Goal: Find specific page/section: Find specific page/section

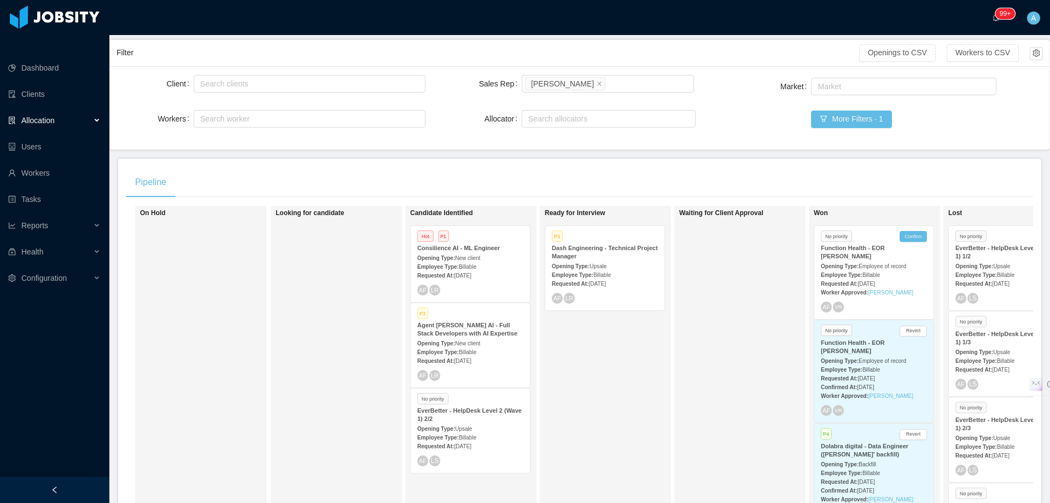
scroll to position [55, 0]
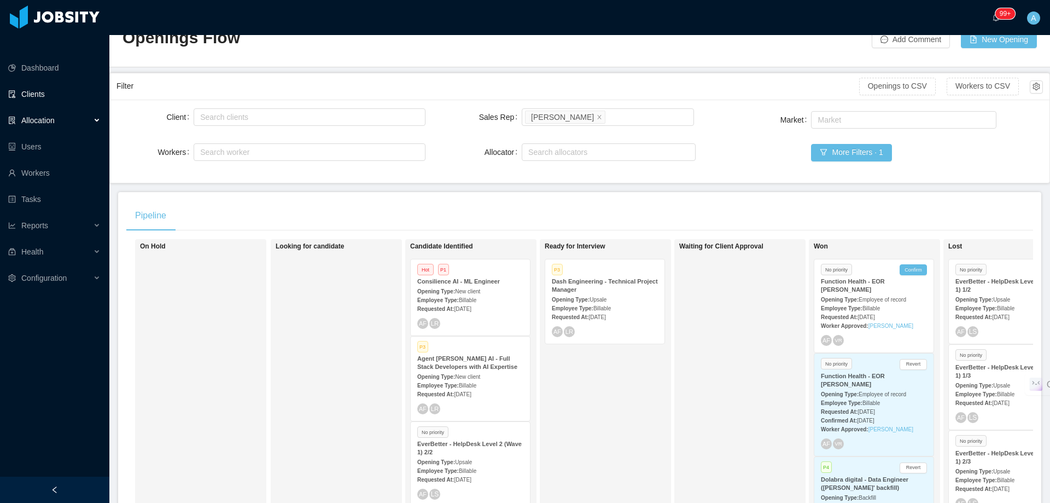
click at [44, 83] on link "Clients" at bounding box center [54, 94] width 92 height 22
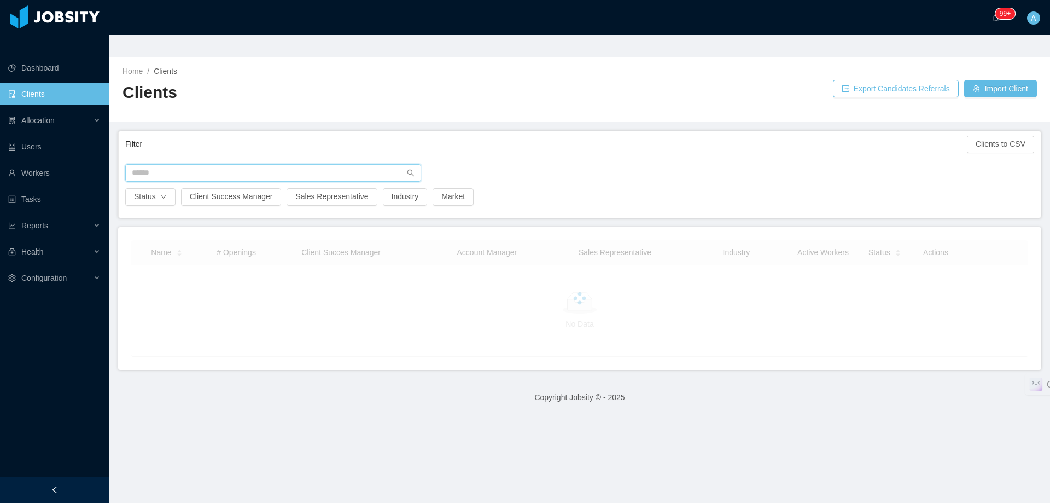
click at [183, 164] on input "text" at bounding box center [273, 172] width 296 height 17
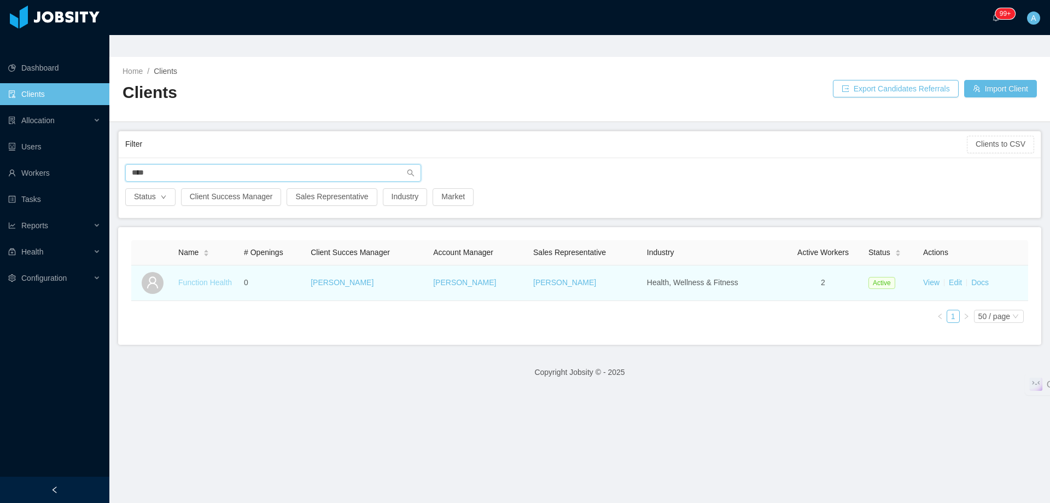
type input "****"
click at [209, 278] on link "Function Health" at bounding box center [205, 282] width 54 height 9
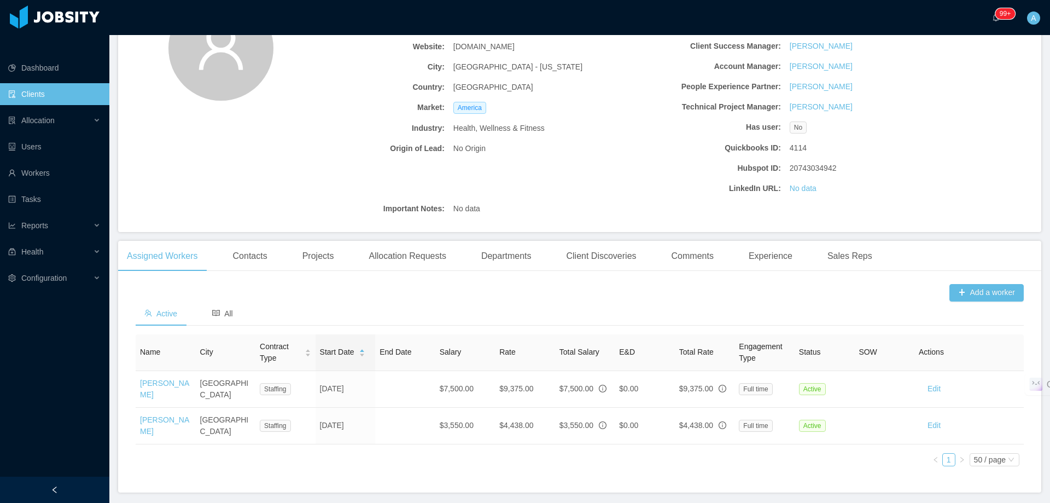
scroll to position [165, 0]
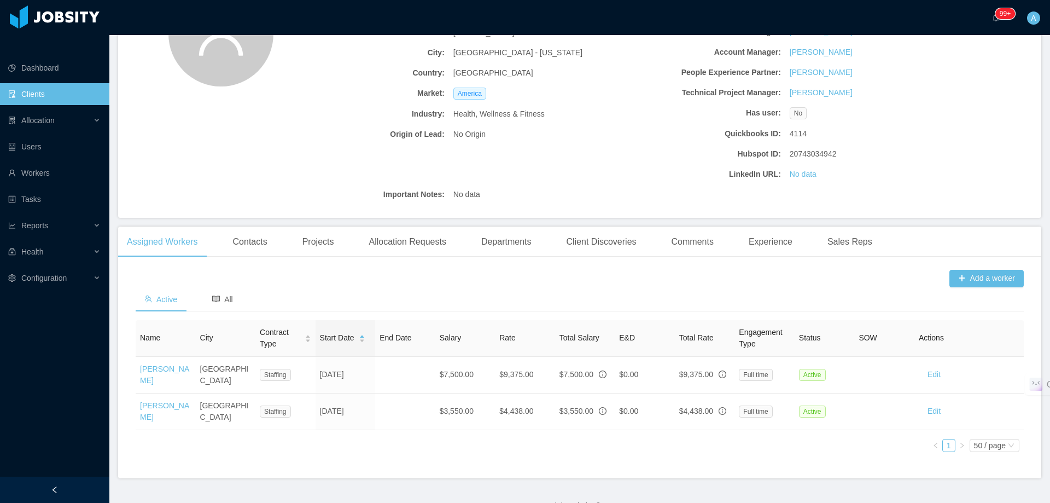
click at [165, 364] on link "[PERSON_NAME]" at bounding box center [164, 374] width 49 height 20
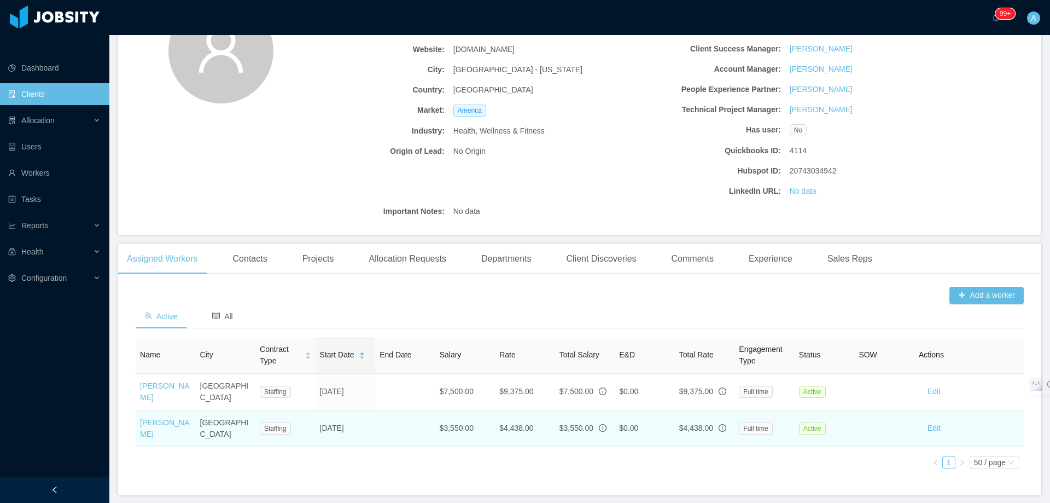
scroll to position [164, 0]
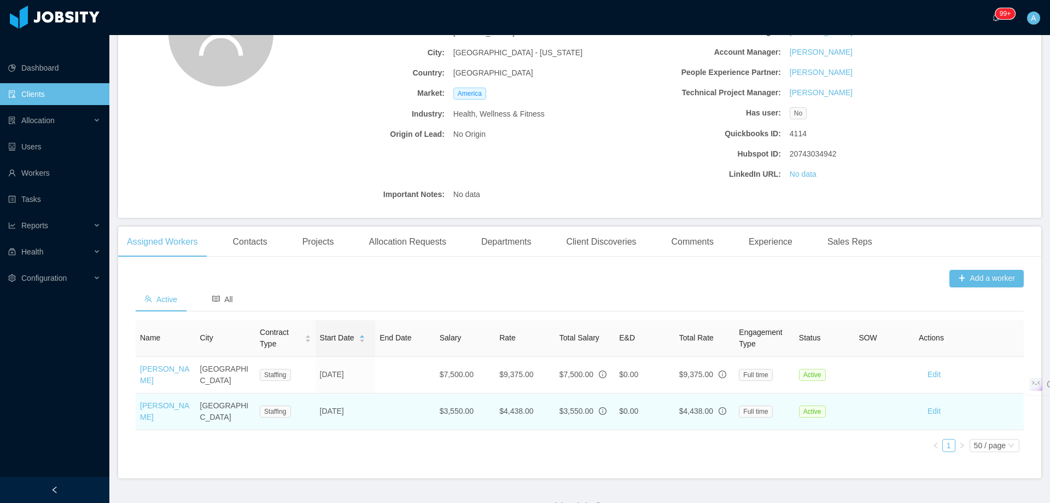
click at [159, 393] on td "[PERSON_NAME]" at bounding box center [166, 411] width 60 height 37
click at [157, 401] on link "[PERSON_NAME]" at bounding box center [164, 411] width 49 height 20
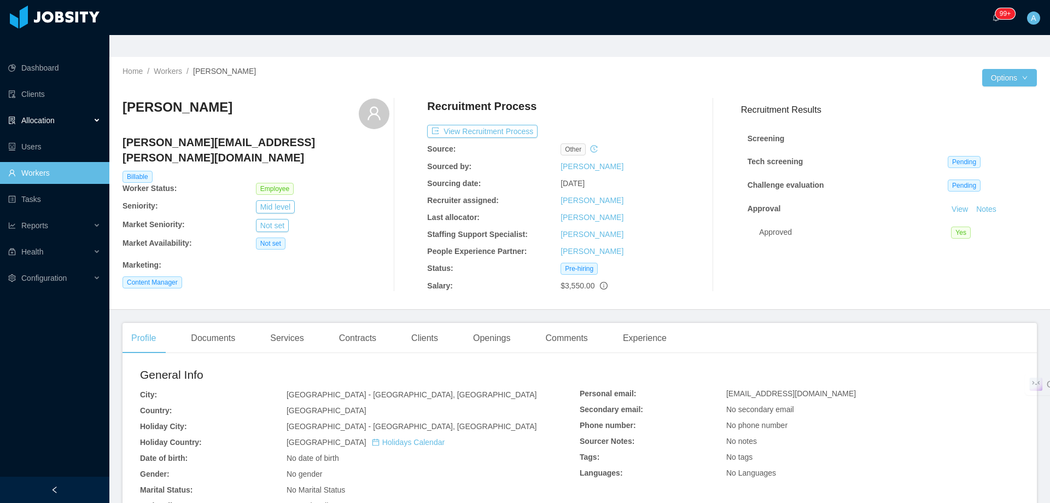
click at [56, 109] on div "Allocation" at bounding box center [54, 120] width 109 height 22
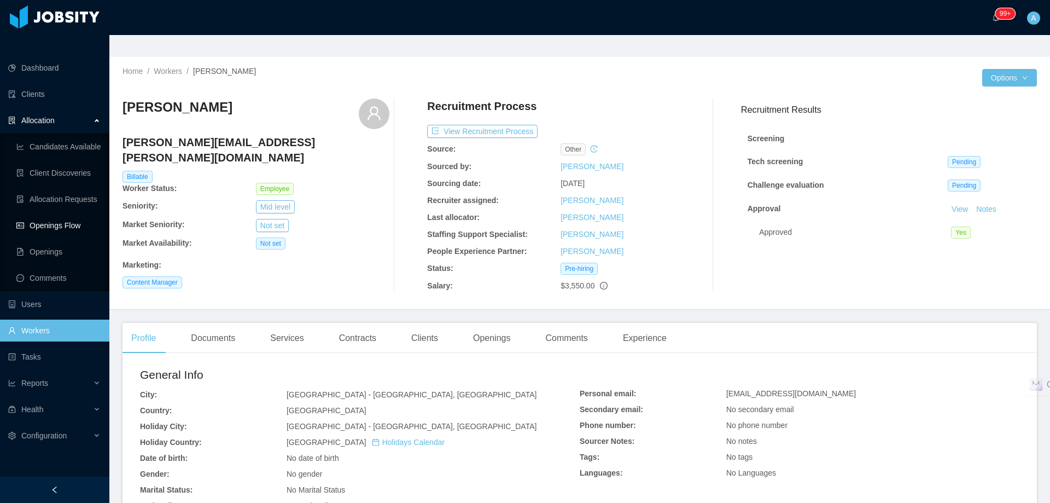
click at [74, 214] on link "Openings Flow" at bounding box center [58, 225] width 84 height 22
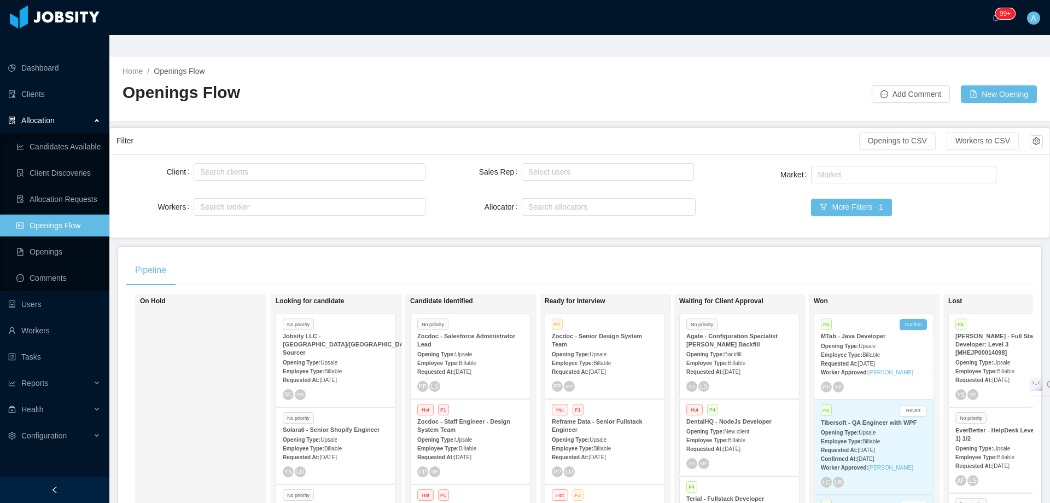
scroll to position [55, 0]
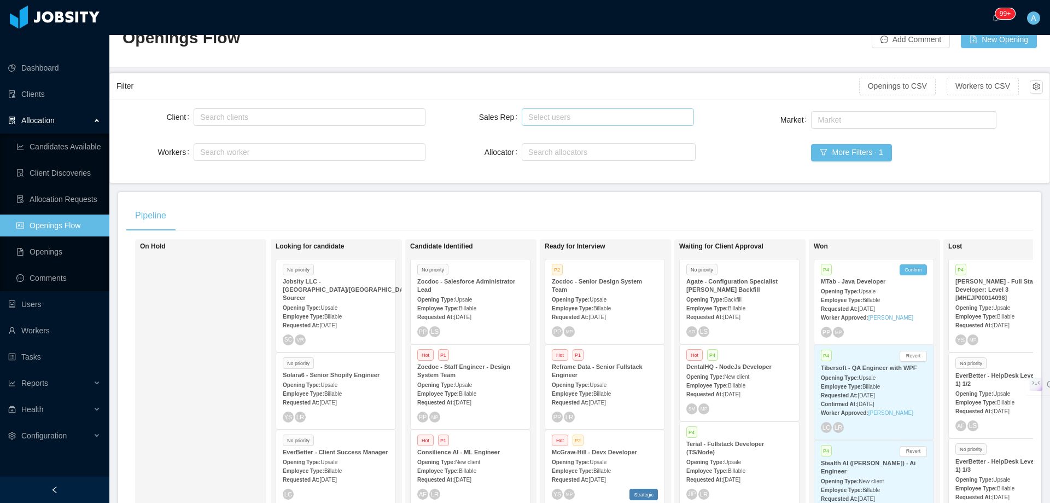
click at [586, 112] on div "Select users" at bounding box center [605, 117] width 154 height 11
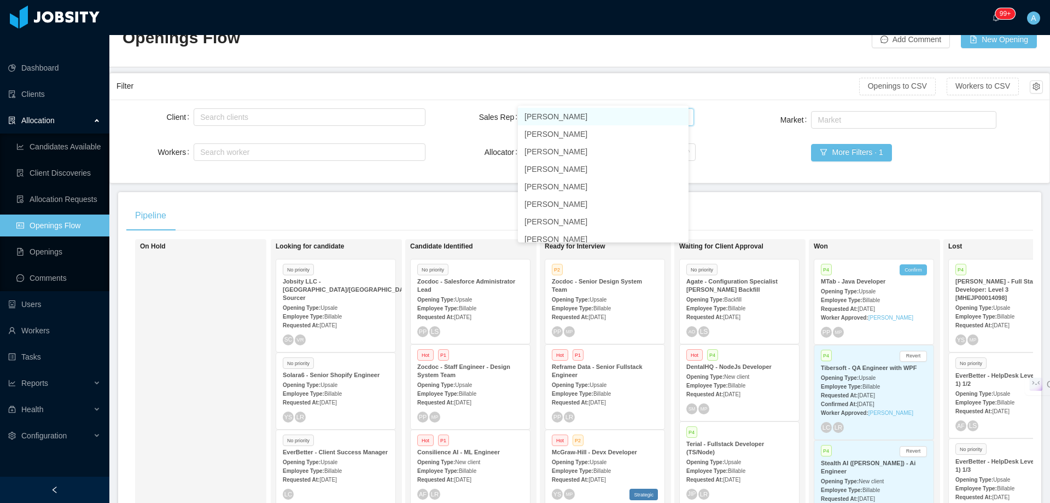
type input "*****"
drag, startPoint x: 628, startPoint y: 116, endPoint x: 825, endPoint y: 215, distance: 220.3
click at [628, 116] on li "[PERSON_NAME]" at bounding box center [603, 116] width 171 height 17
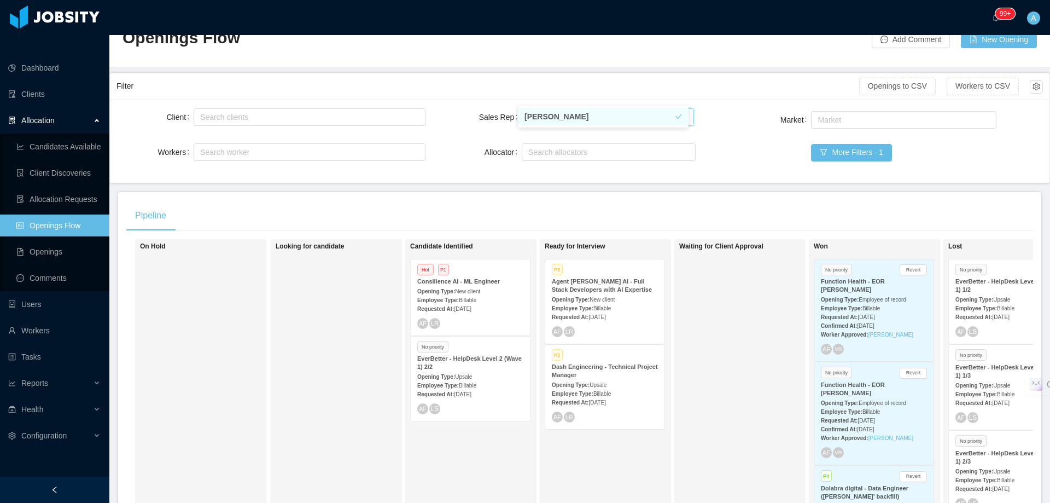
click at [769, 192] on div "Pipeline On Hold Looking for candidate Candidate Identified Hot P1 Consilience …" at bounding box center [579, 382] width 923 height 381
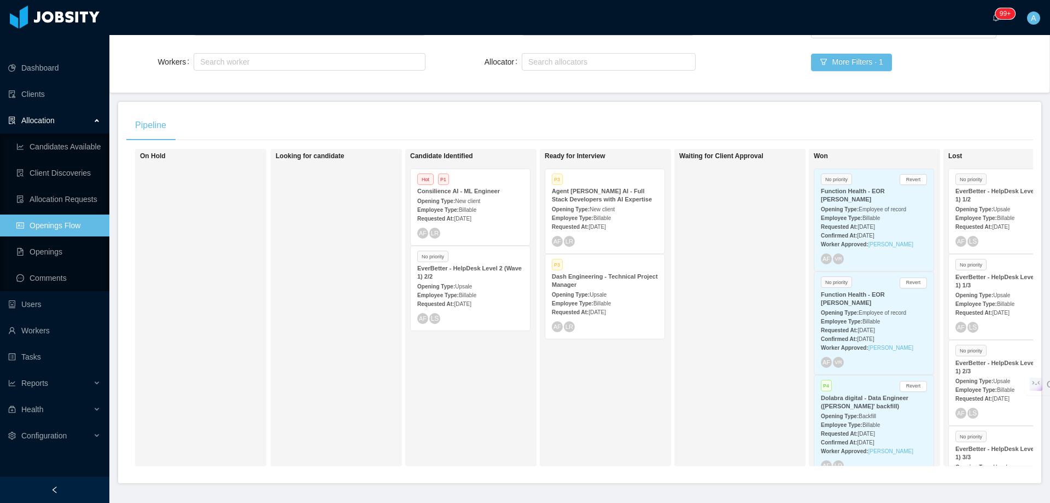
scroll to position [158, 0]
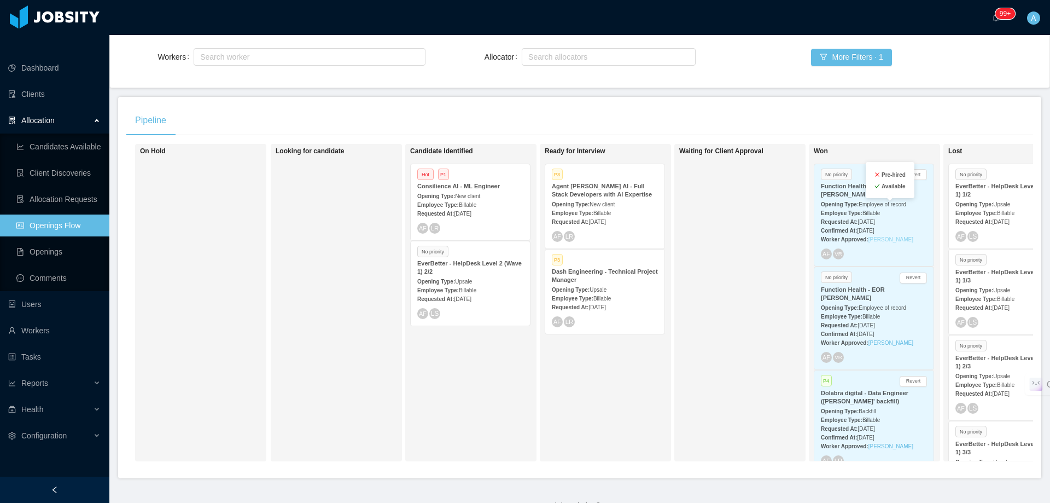
click at [885, 236] on link "[PERSON_NAME]" at bounding box center [890, 239] width 45 height 6
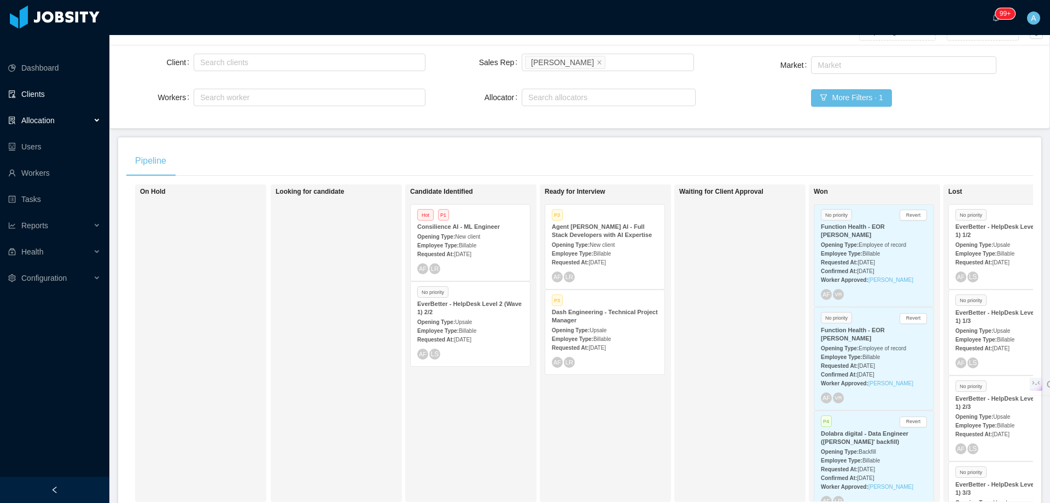
click at [52, 83] on link "Clients" at bounding box center [54, 94] width 92 height 22
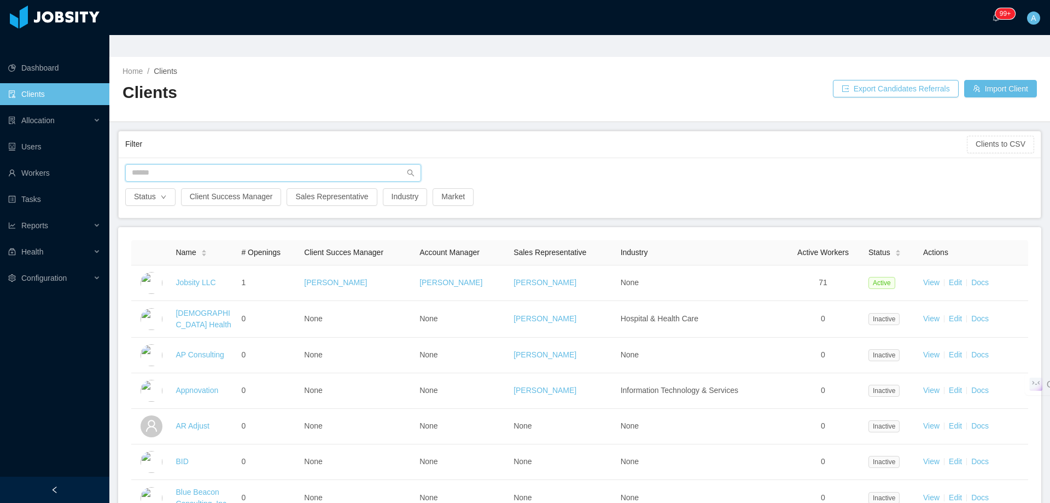
click at [284, 164] on input "text" at bounding box center [273, 172] width 296 height 17
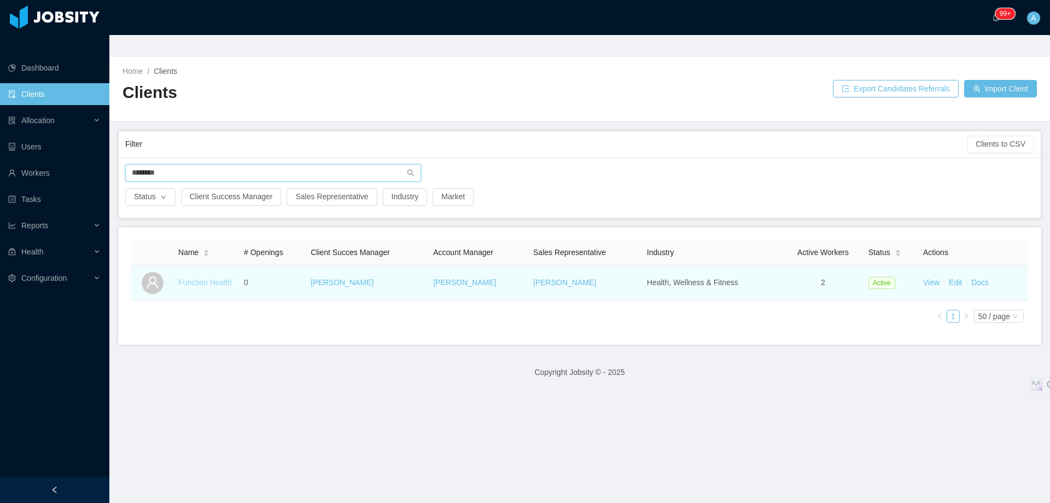
type input "********"
click at [214, 278] on link "Function Health" at bounding box center [205, 282] width 54 height 9
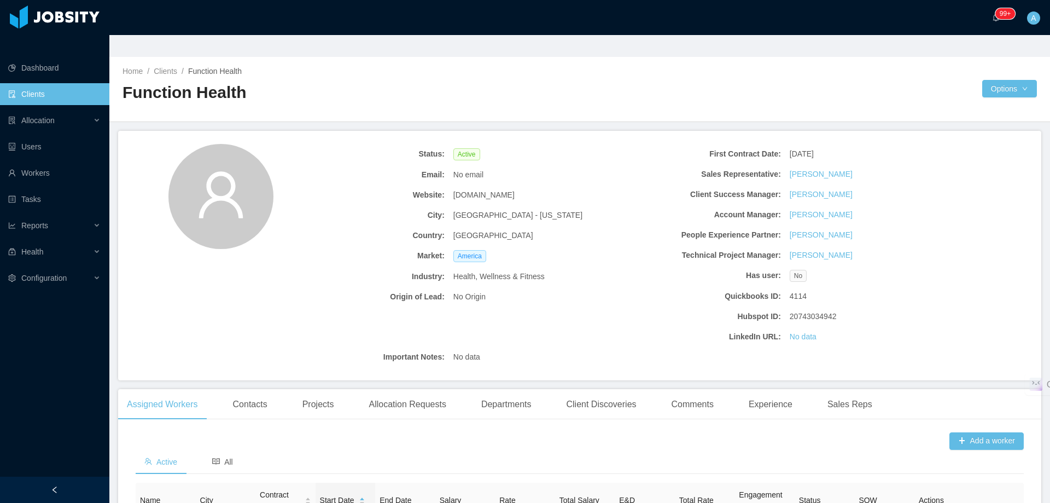
scroll to position [165, 0]
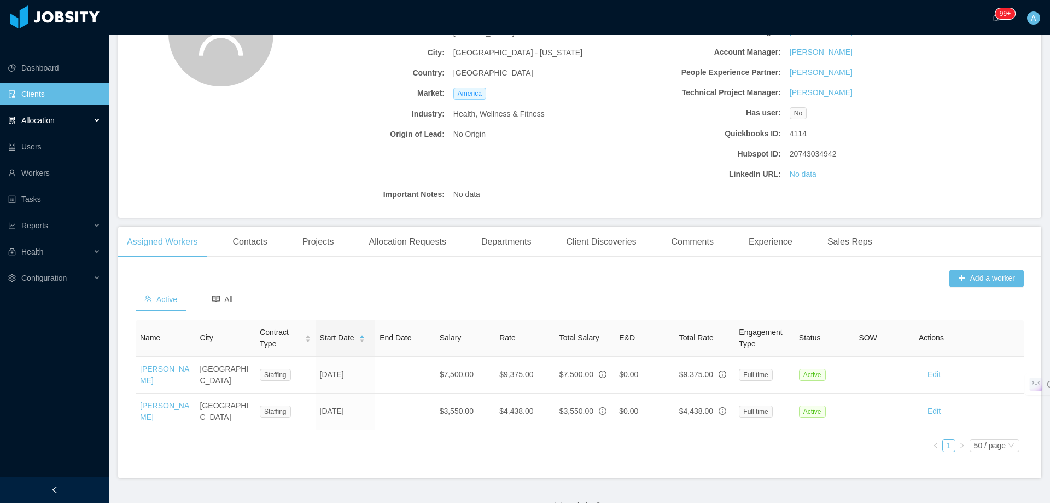
click at [87, 109] on div "Allocation" at bounding box center [54, 120] width 109 height 22
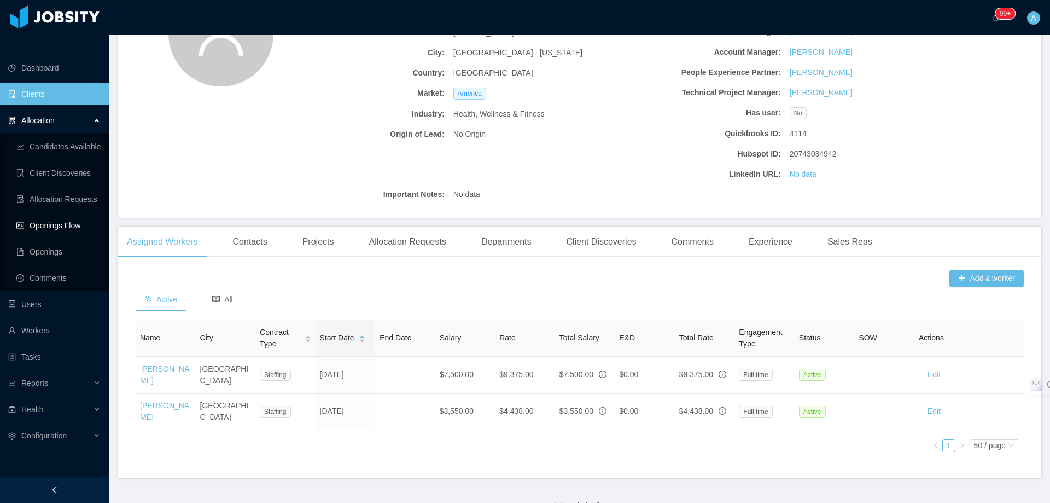
click at [71, 214] on link "Openings Flow" at bounding box center [58, 225] width 84 height 22
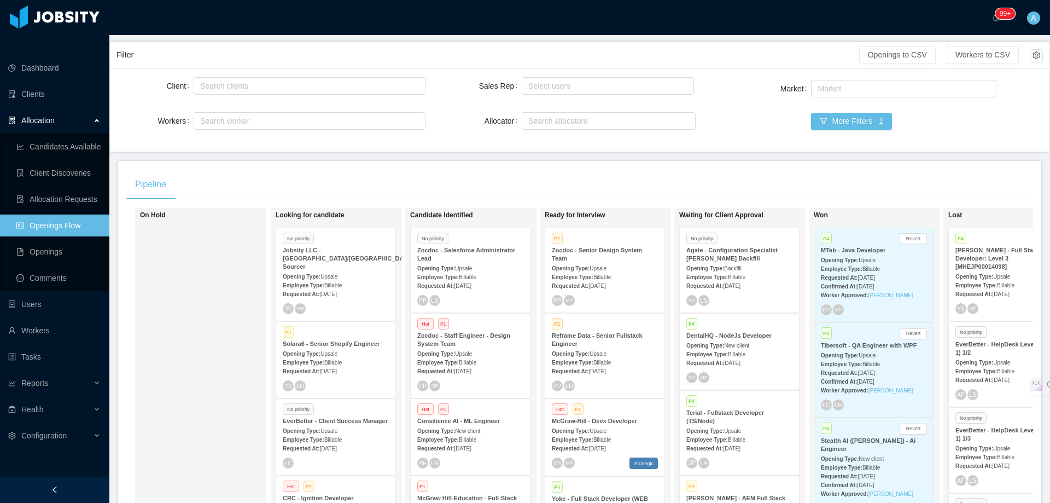
scroll to position [49, 0]
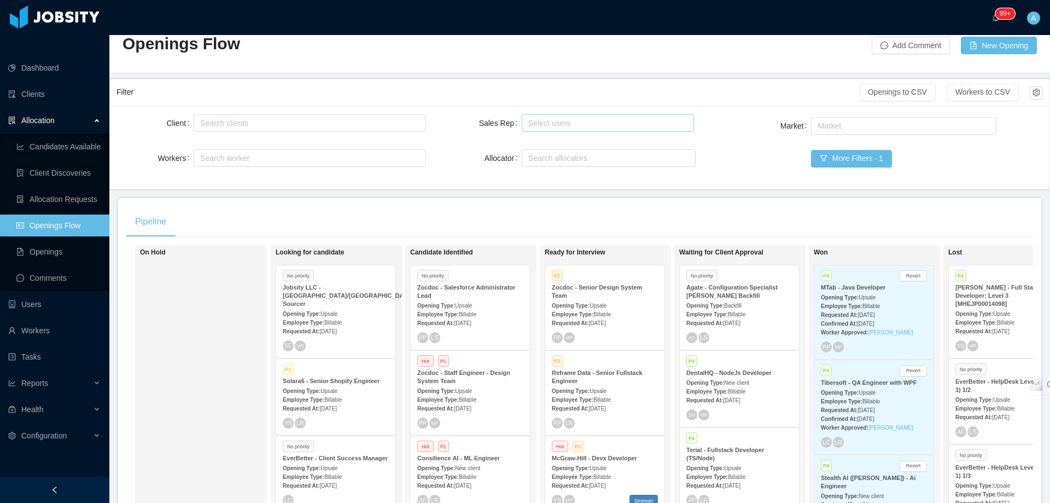
click at [559, 115] on div "Select users" at bounding box center [606, 123] width 162 height 16
type input "*****"
drag, startPoint x: 629, startPoint y: 118, endPoint x: 451, endPoint y: 156, distance: 182.9
click at [629, 118] on li "[PERSON_NAME]" at bounding box center [603, 122] width 171 height 17
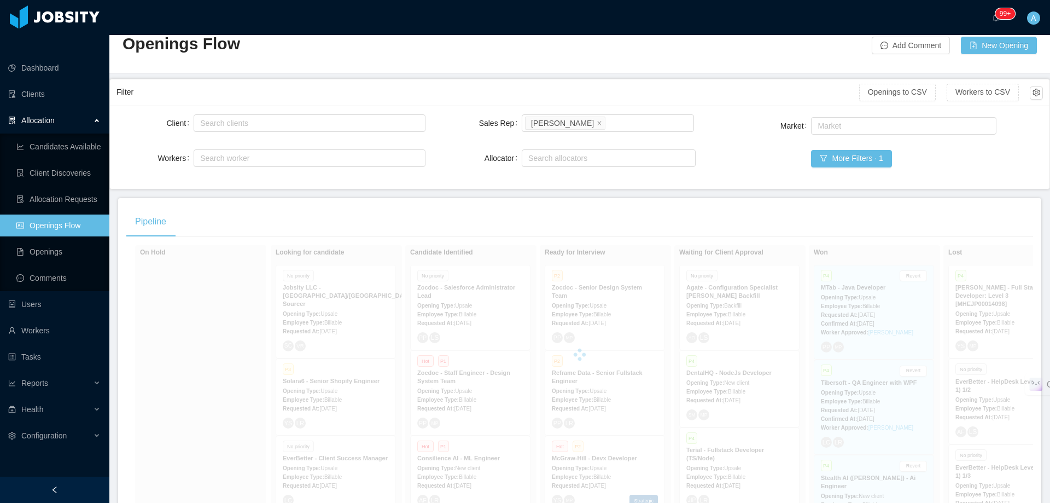
click at [450, 156] on div "Client Search clients Workers Search worker Sales Rep Select users ArMon Funche…" at bounding box center [579, 147] width 926 height 70
